Goal: Contribute content: Contribute content

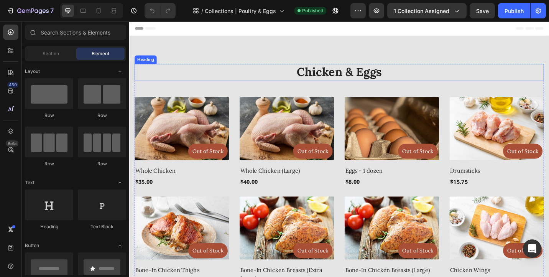
click at [336, 75] on h2 "Chicken & Eggs" at bounding box center [359, 77] width 449 height 18
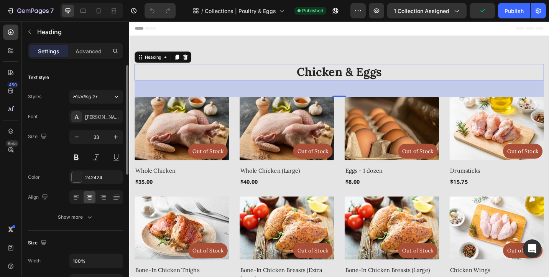
click at [355, 74] on h2 "Chicken & Eggs" at bounding box center [359, 77] width 449 height 18
click at [355, 74] on p "Chicken & Eggs" at bounding box center [359, 77] width 447 height 16
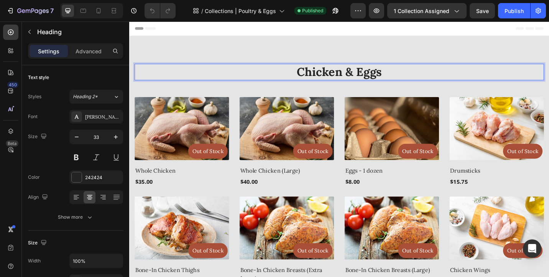
click at [375, 76] on p "Chicken & Eggs" at bounding box center [359, 77] width 447 height 16
click at [377, 77] on p "Chicken & Eggs" at bounding box center [359, 77] width 447 height 16
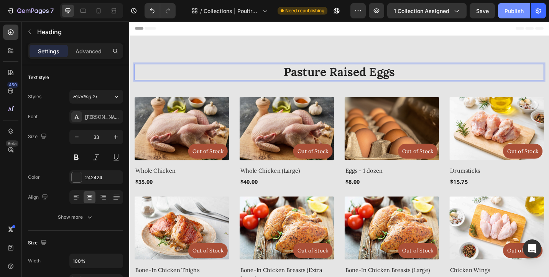
click at [513, 12] on div "Publish" at bounding box center [514, 11] width 19 height 8
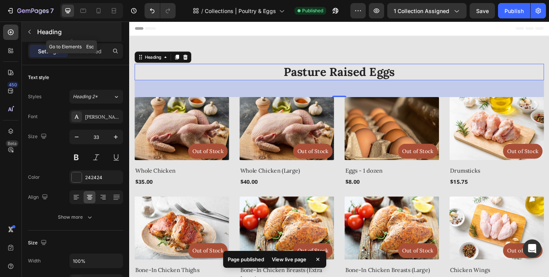
click at [31, 29] on icon "button" at bounding box center [29, 32] width 6 height 6
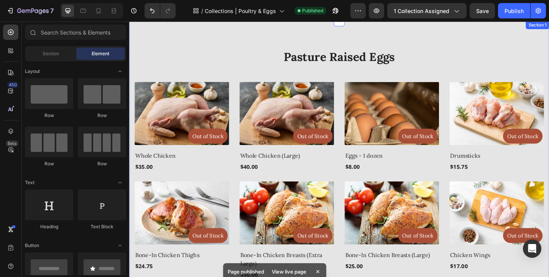
scroll to position [18, 0]
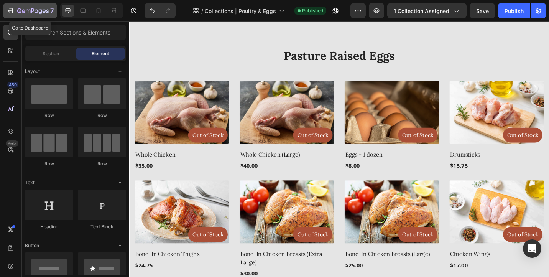
click at [9, 11] on icon "button" at bounding box center [11, 11] width 8 height 8
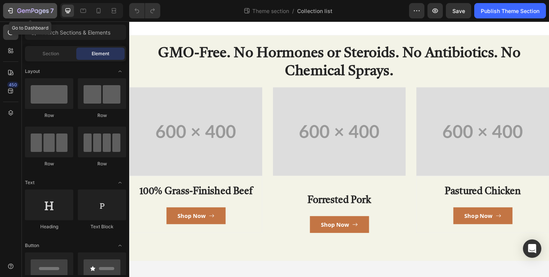
click at [12, 9] on icon "button" at bounding box center [11, 11] width 8 height 8
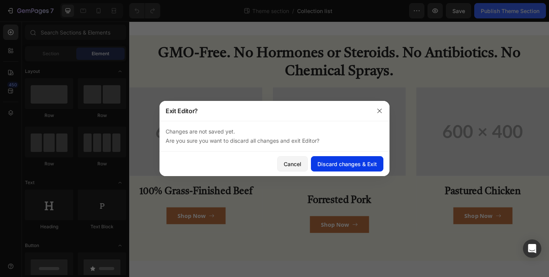
click at [333, 163] on div "Discard changes & Exit" at bounding box center [346, 164] width 59 height 8
